Goal: Task Accomplishment & Management: Complete application form

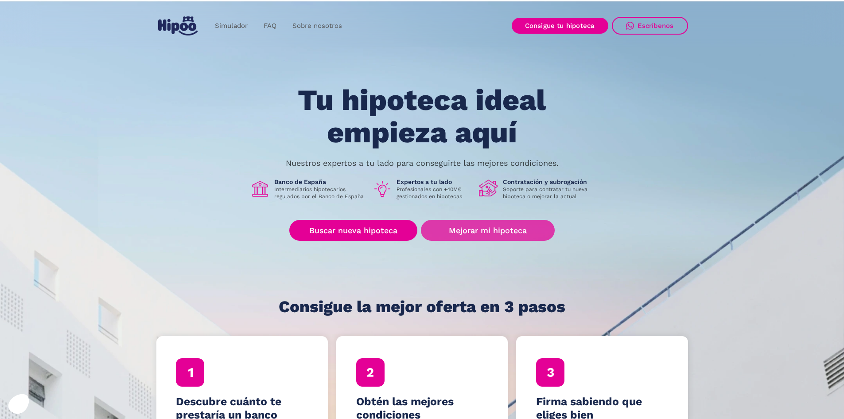
click at [461, 232] on link "Mejorar mi hipoteca" at bounding box center [487, 230] width 133 height 21
click at [458, 225] on link "Mejorar mi hipoteca" at bounding box center [487, 230] width 133 height 21
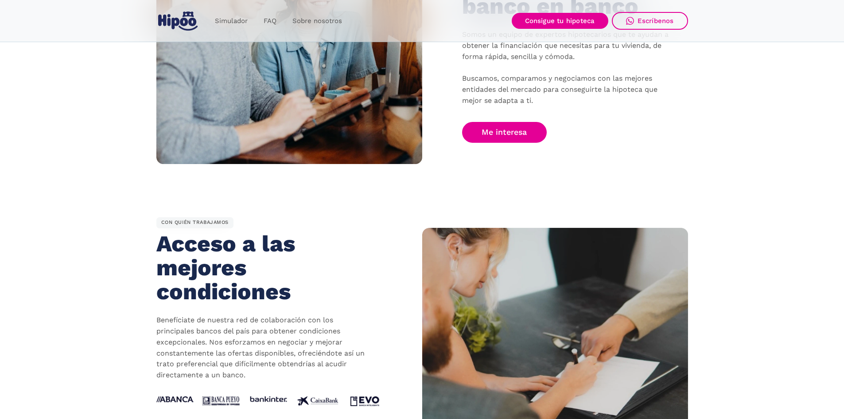
scroll to position [931, 0]
